Goal: Transaction & Acquisition: Purchase product/service

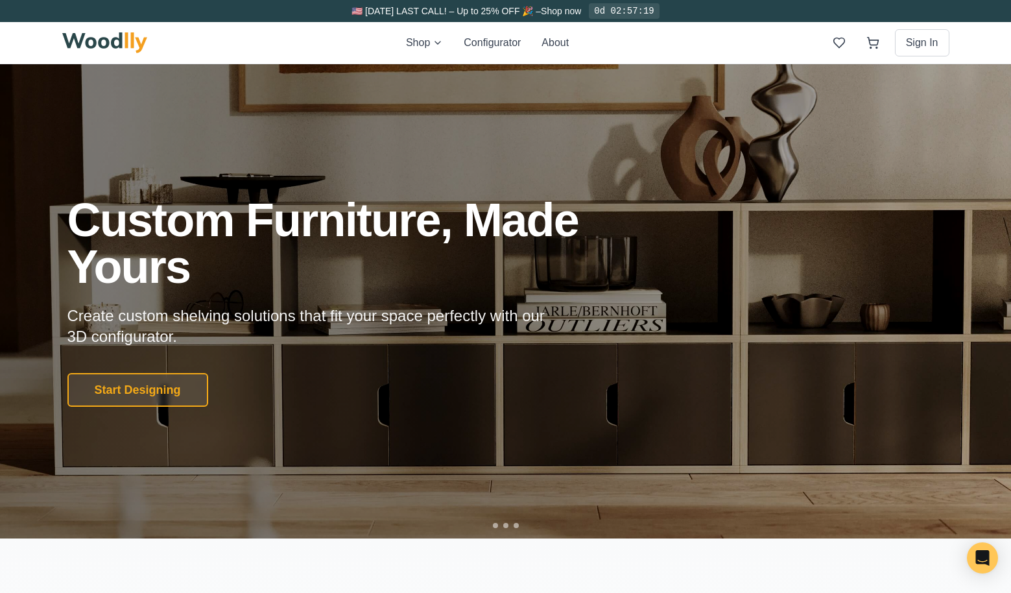
click at [703, 296] on div "Custom Furniture, Made Yours Create custom shelving solutions that fit your spa…" at bounding box center [506, 301] width 908 height 210
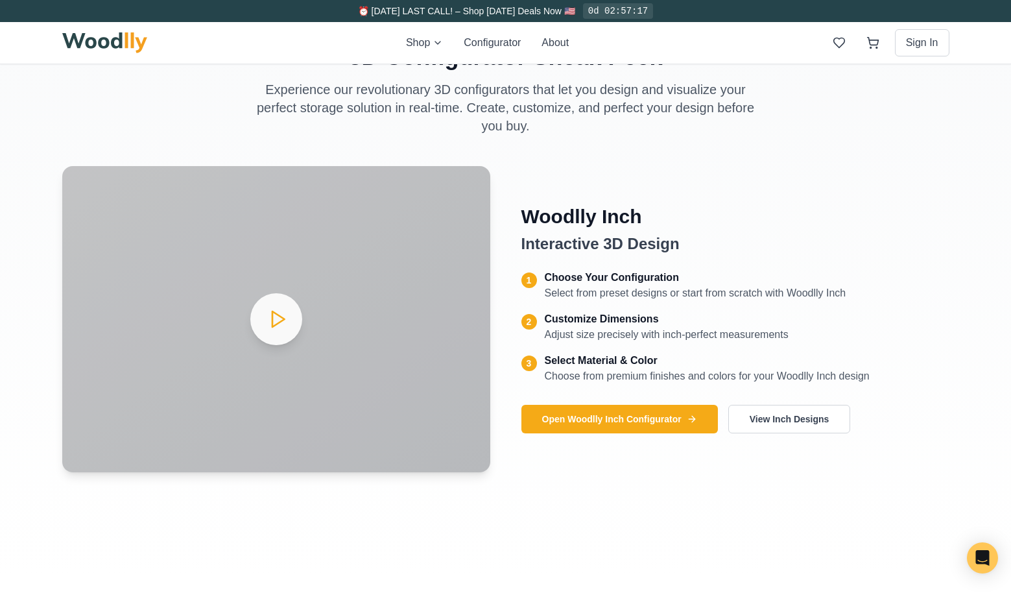
scroll to position [549, 0]
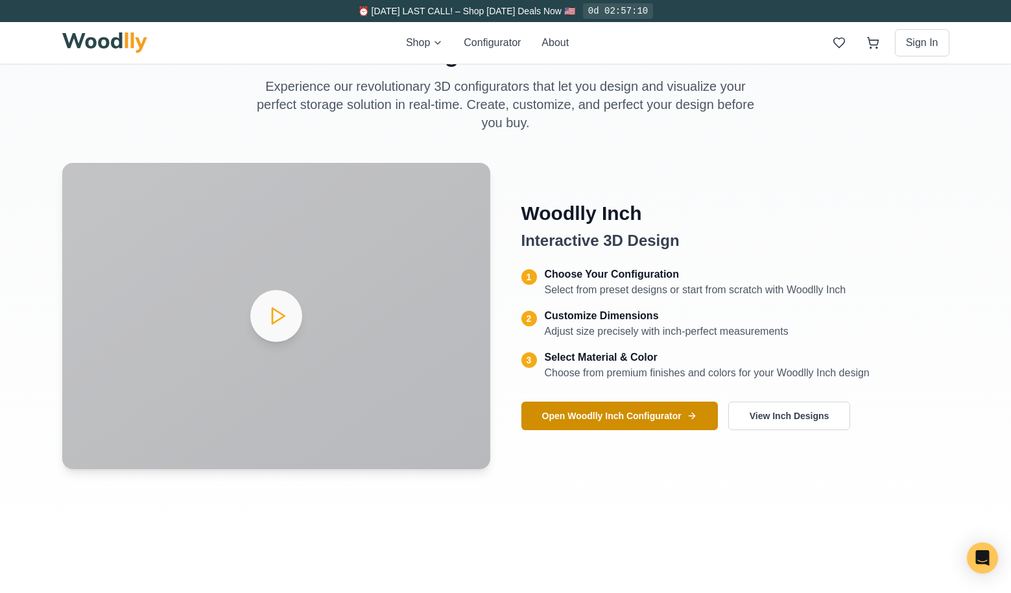
click at [675, 417] on button "Open Woodlly Inch Configurator" at bounding box center [619, 415] width 196 height 29
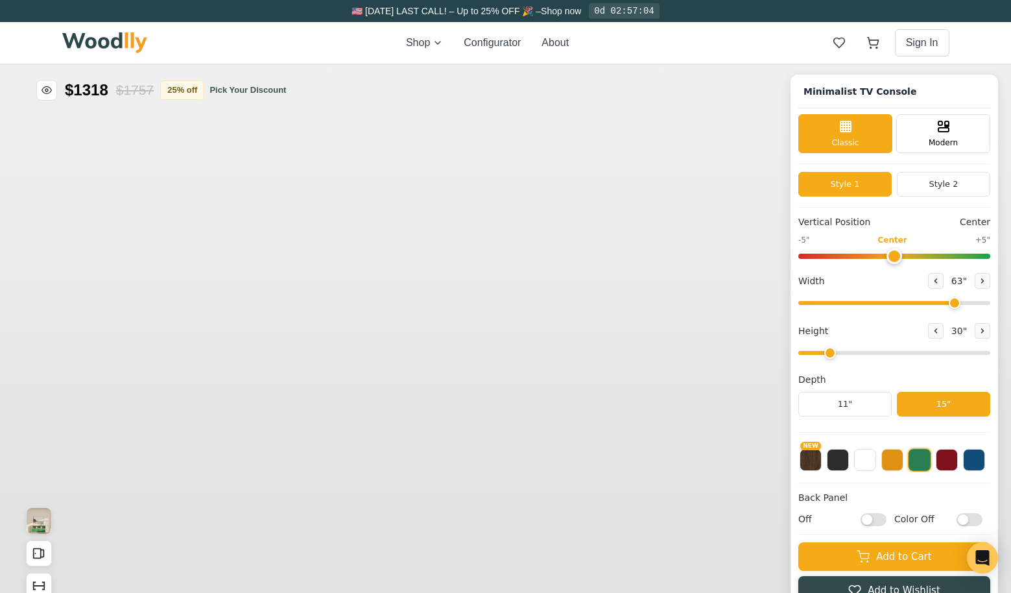
type input "63"
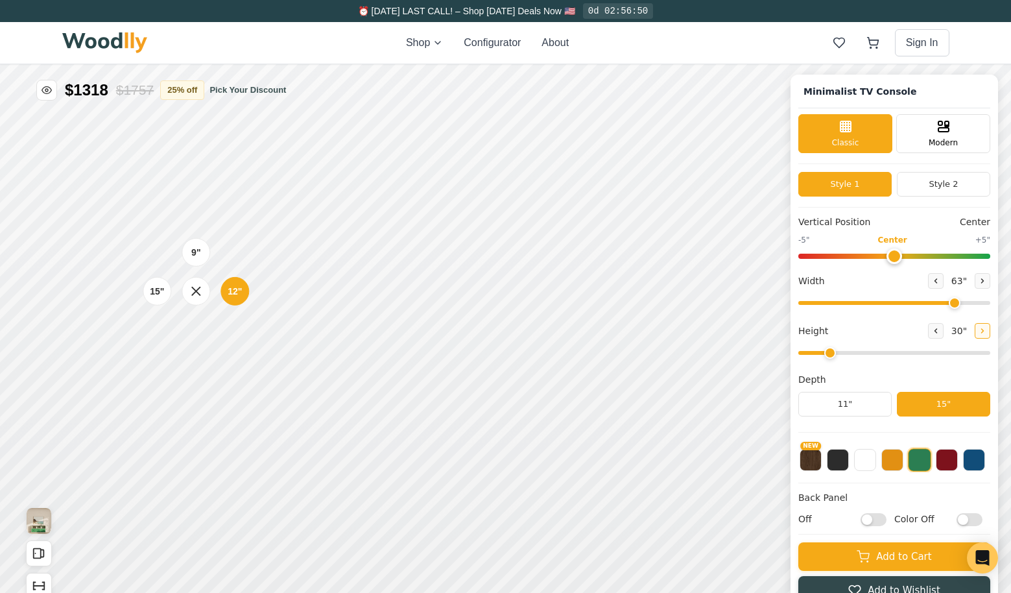
click at [979, 332] on icon at bounding box center [982, 331] width 8 height 8
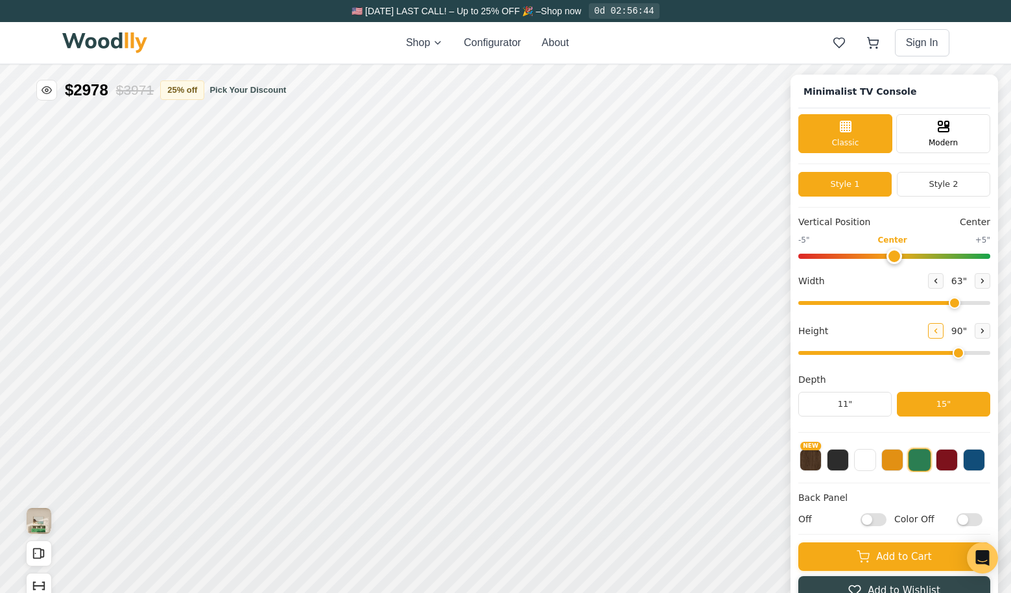
click at [932, 327] on icon at bounding box center [936, 331] width 8 height 8
drag, startPoint x: 906, startPoint y: 354, endPoint x: 915, endPoint y: 355, distance: 9.2
click at [915, 355] on input "range" at bounding box center [894, 353] width 192 height 4
click at [976, 336] on button at bounding box center [982, 331] width 16 height 16
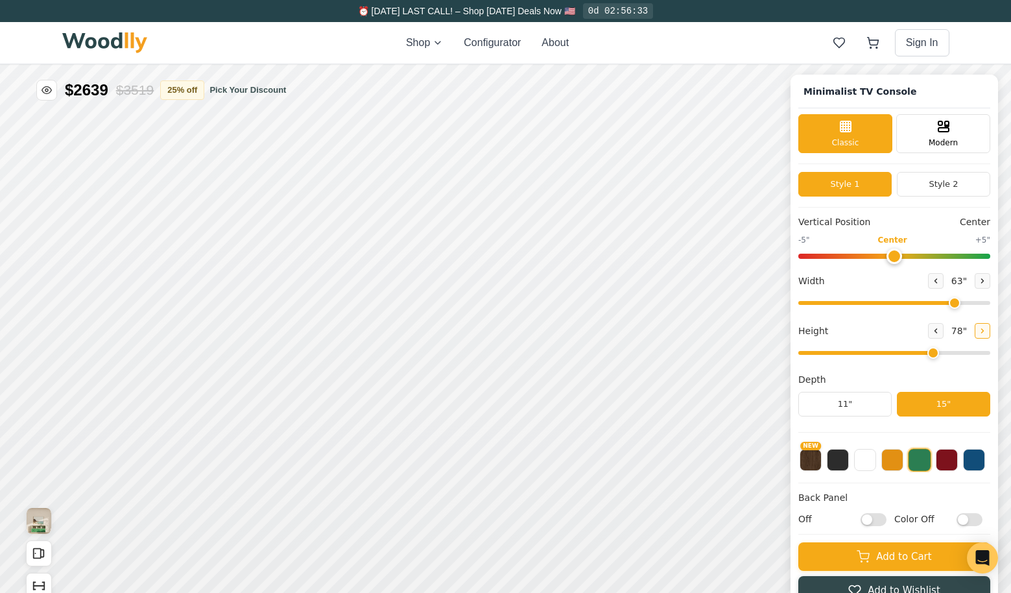
click at [978, 335] on icon at bounding box center [982, 331] width 8 height 8
type input "7"
click at [477, 403] on icon at bounding box center [477, 404] width 16 height 16
click at [235, 421] on div "15"" at bounding box center [233, 418] width 15 height 14
click at [238, 370] on div "15"" at bounding box center [236, 368] width 15 height 14
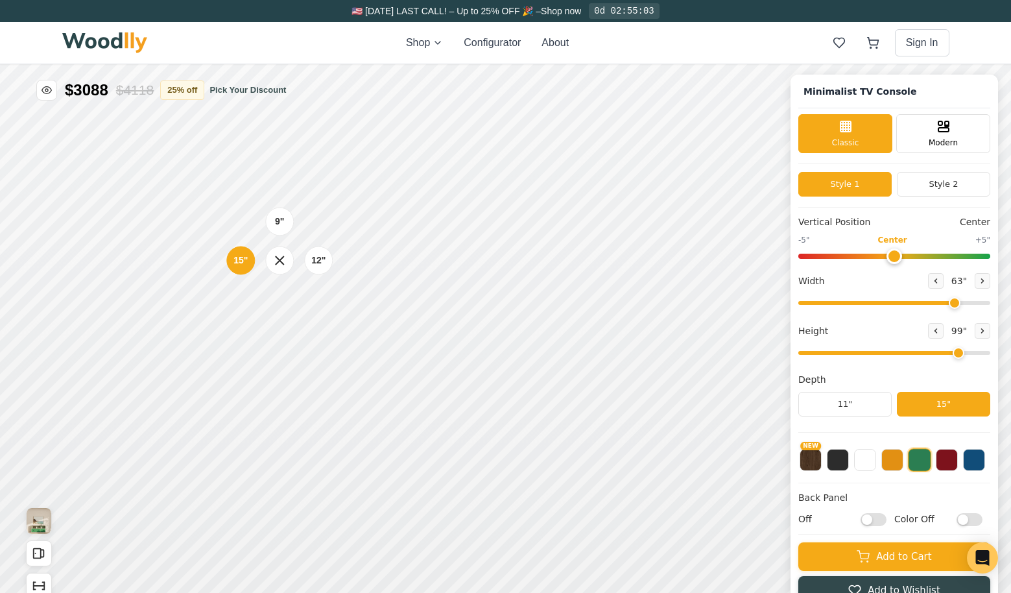
click at [281, 308] on div "9" 12" 15"" at bounding box center [280, 260] width 130 height 130
click at [938, 130] on rect at bounding box center [943, 128] width 10 height 4
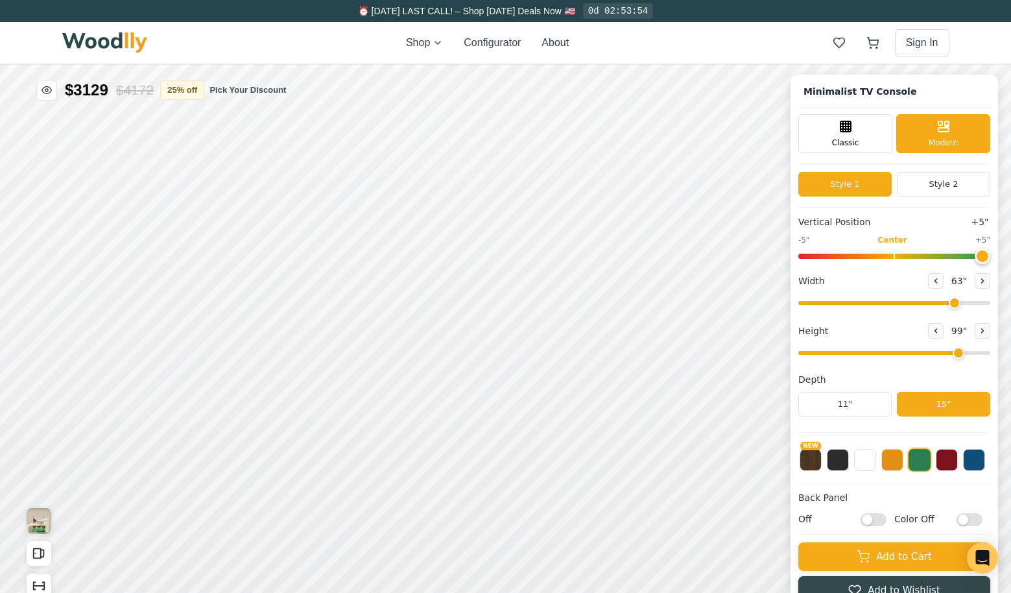
drag, startPoint x: 889, startPoint y: 257, endPoint x: 976, endPoint y: 248, distance: 88.1
type input "5"
click at [976, 253] on input "range" at bounding box center [894, 255] width 192 height 5
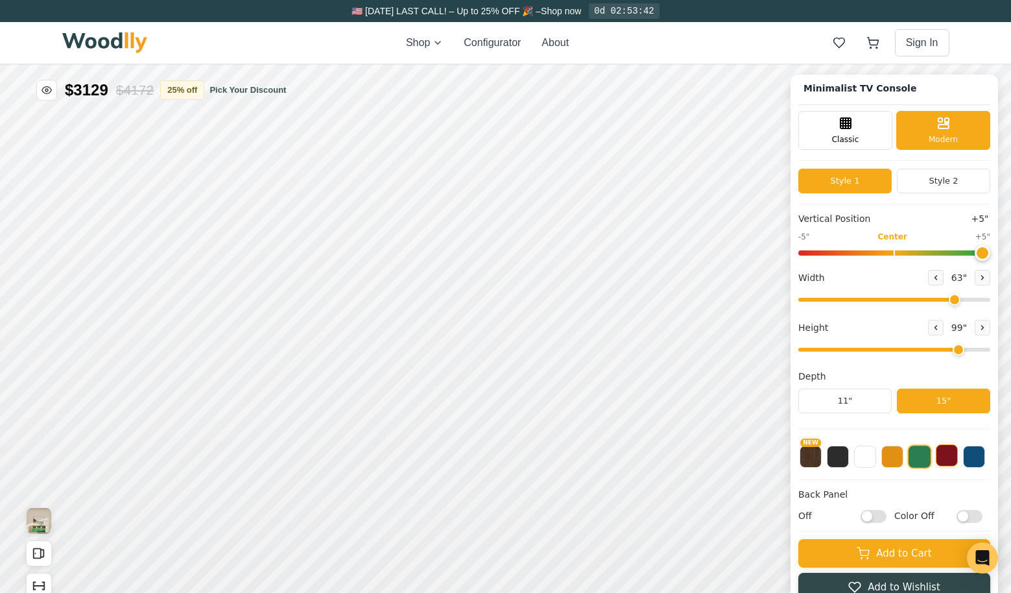
click at [945, 462] on button at bounding box center [946, 455] width 22 height 22
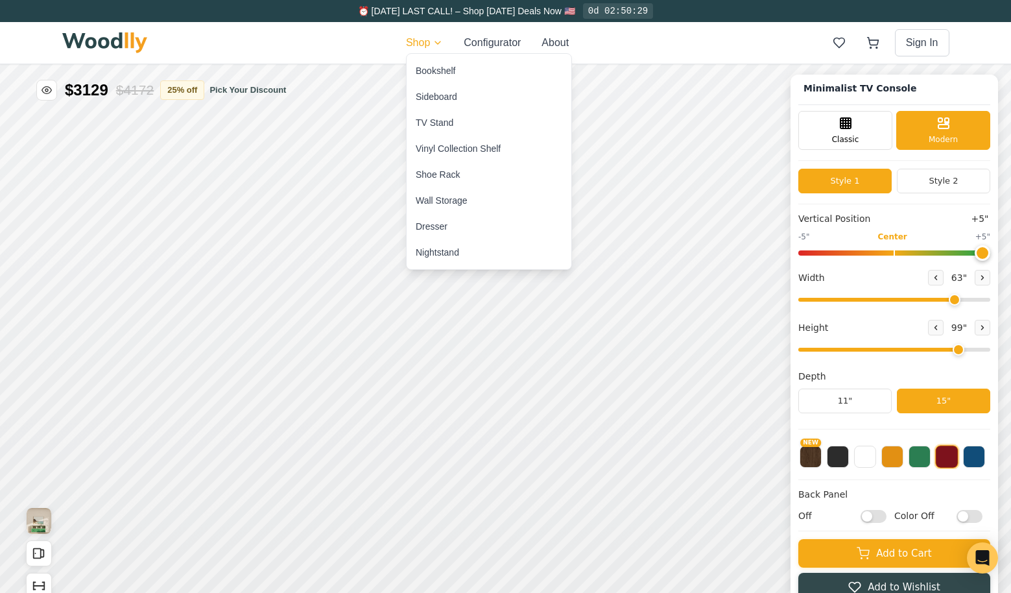
click at [435, 124] on div "TV Stand" at bounding box center [435, 122] width 38 height 13
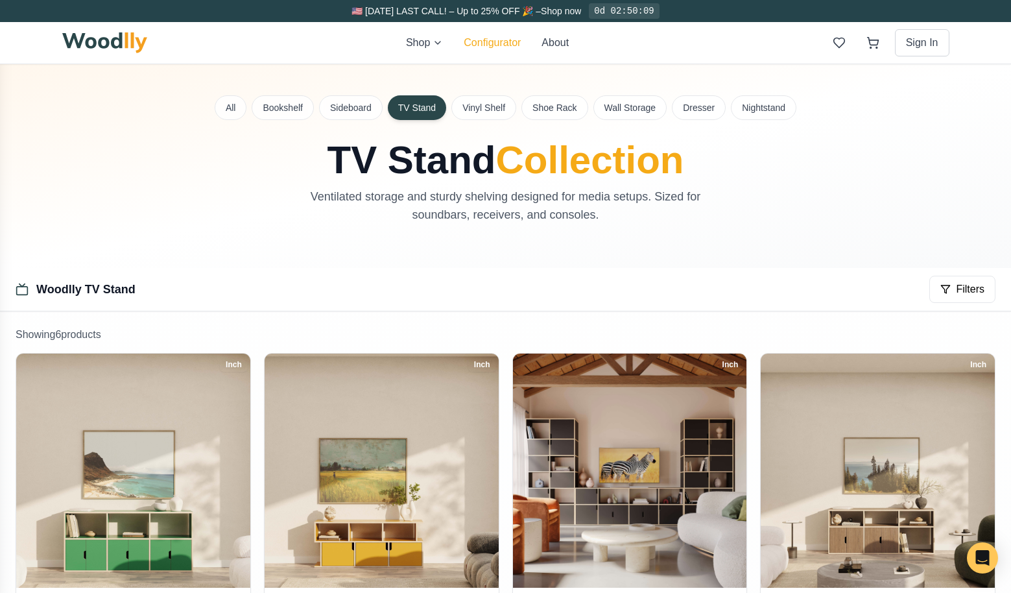
click at [478, 43] on button "Configurator" at bounding box center [492, 43] width 57 height 16
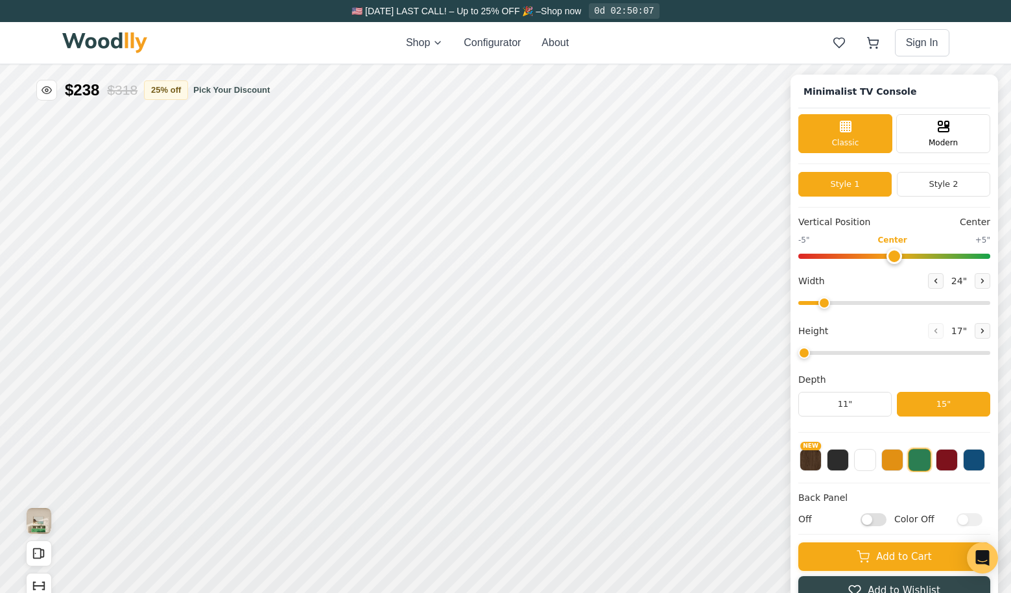
type input "63"
type input "2"
